Goal: Transaction & Acquisition: Purchase product/service

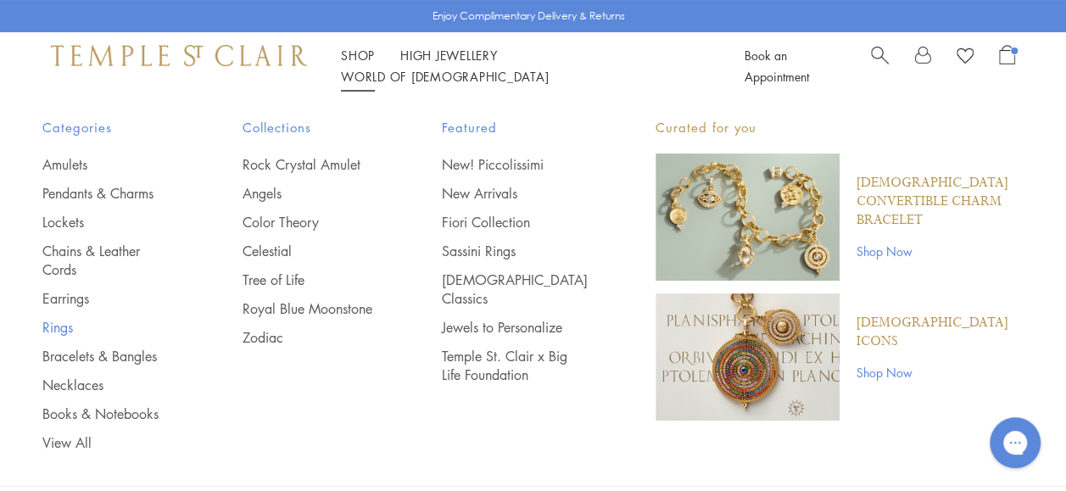
click at [68, 326] on link "Rings" at bounding box center [108, 327] width 132 height 19
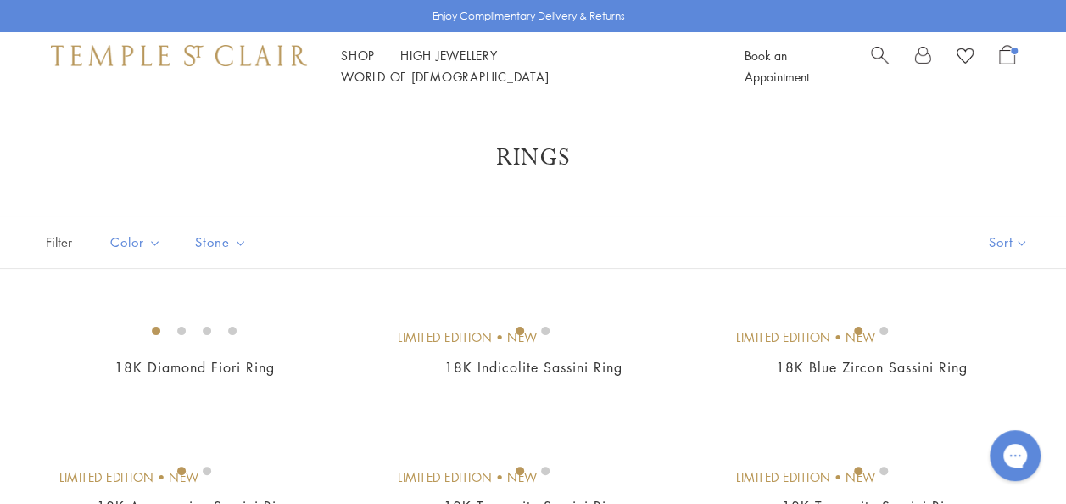
click at [880, 63] on span "Search" at bounding box center [880, 54] width 18 height 18
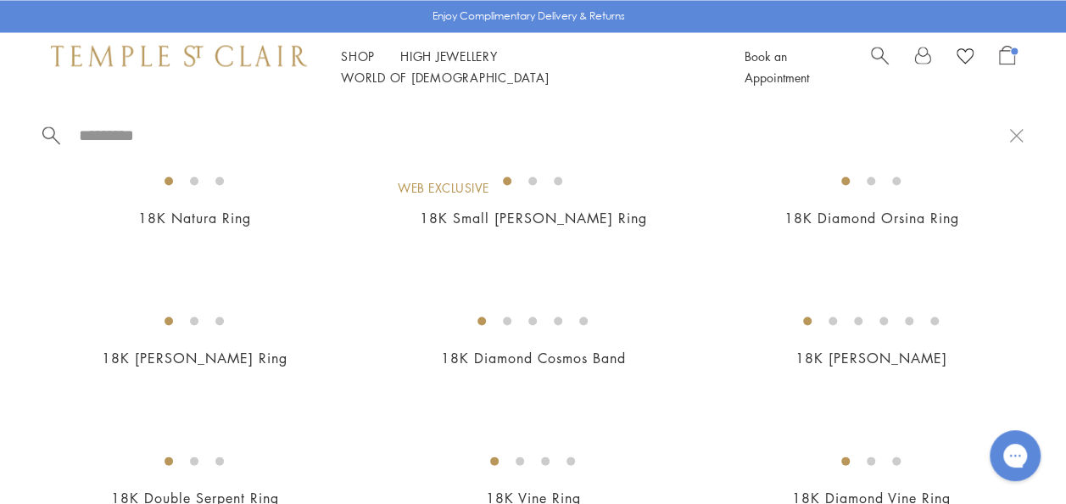
scroll to position [1582, 0]
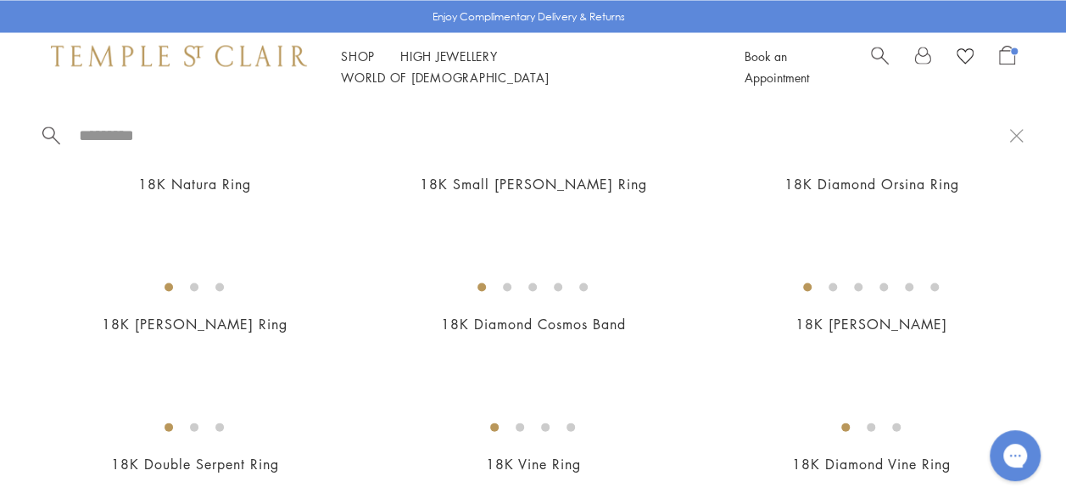
click at [878, 63] on span "Search" at bounding box center [880, 54] width 18 height 18
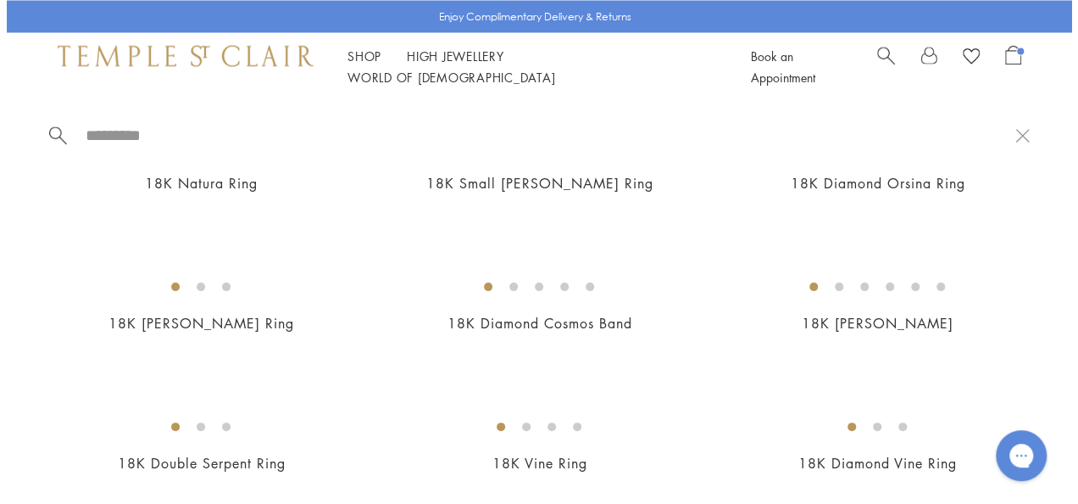
scroll to position [1595, 0]
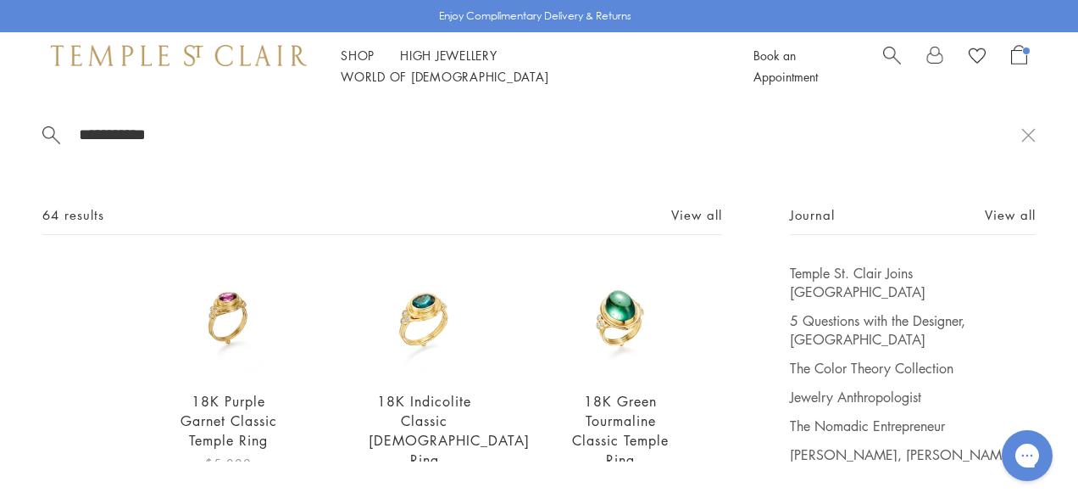
type input "**********"
click at [231, 297] on img at bounding box center [228, 319] width 111 height 111
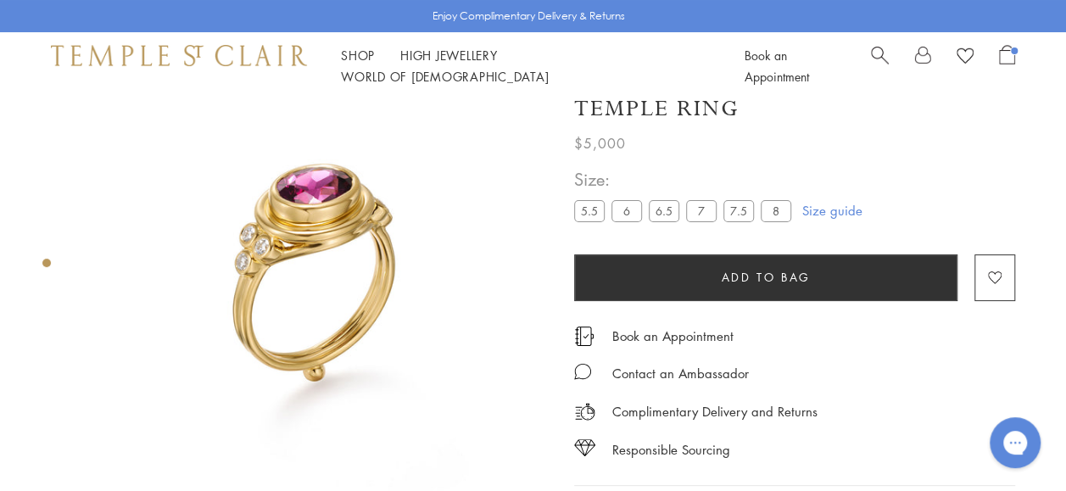
scroll to position [44, 0]
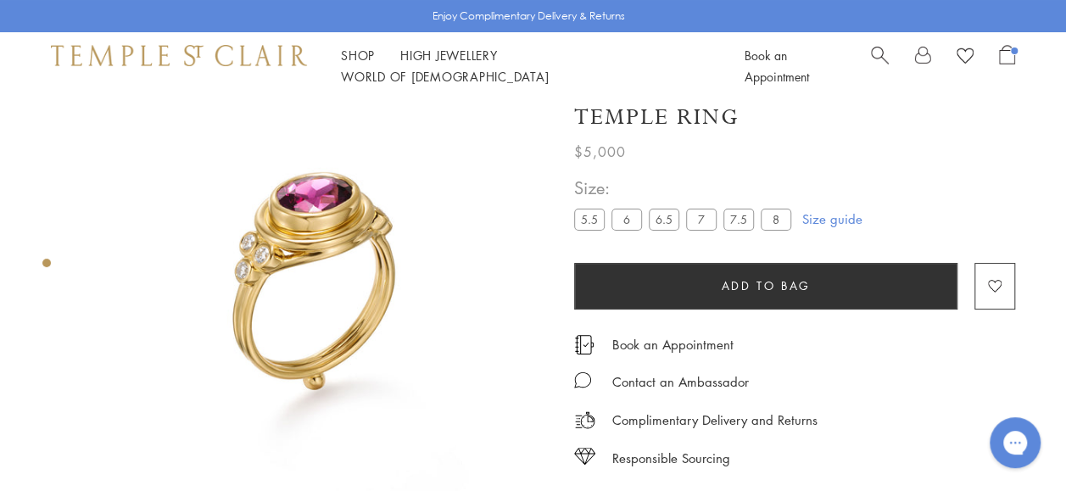
click at [770, 222] on label "8" at bounding box center [775, 219] width 31 height 21
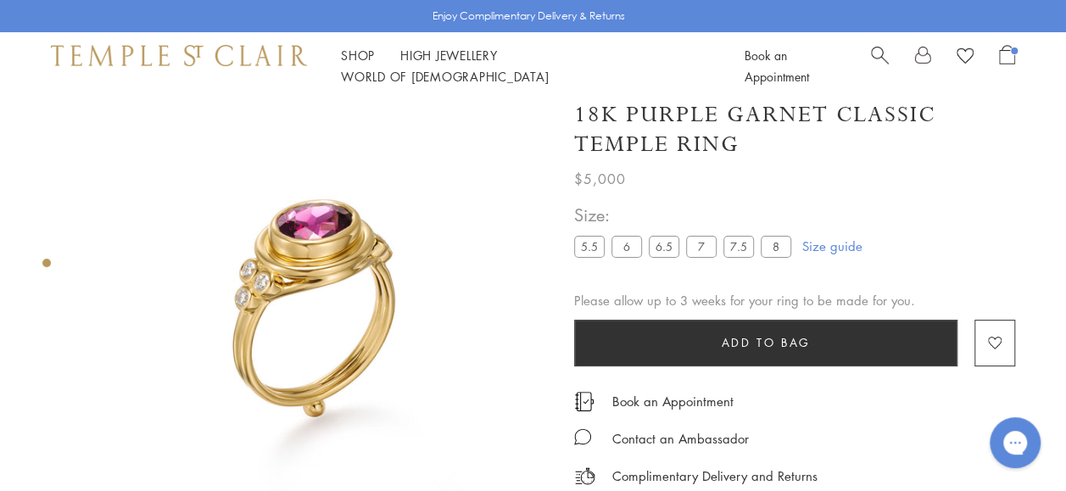
scroll to position [19, 0]
